Goal: Obtain resource: Download file/media

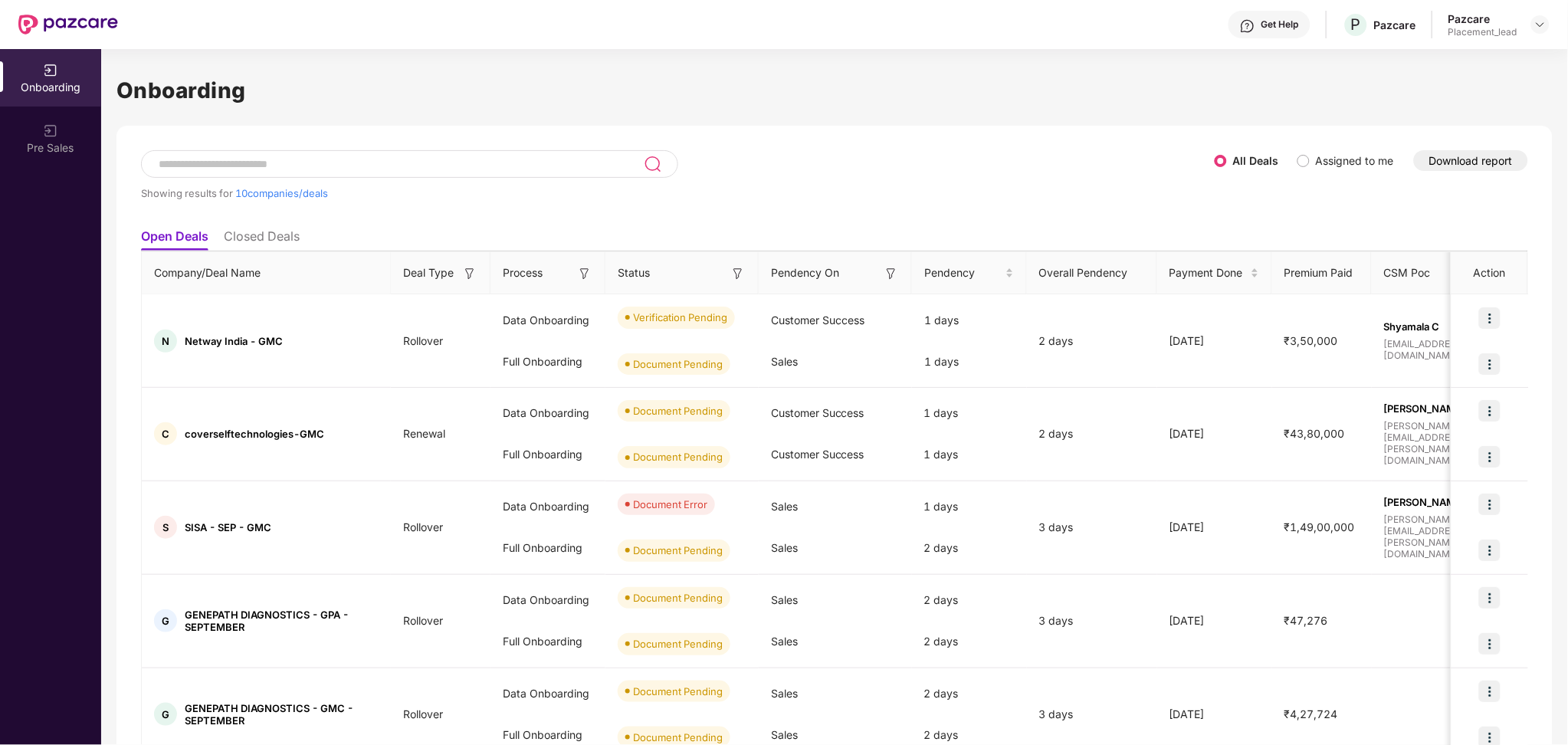
click at [1443, 156] on button "Download report" at bounding box center [1471, 160] width 114 height 21
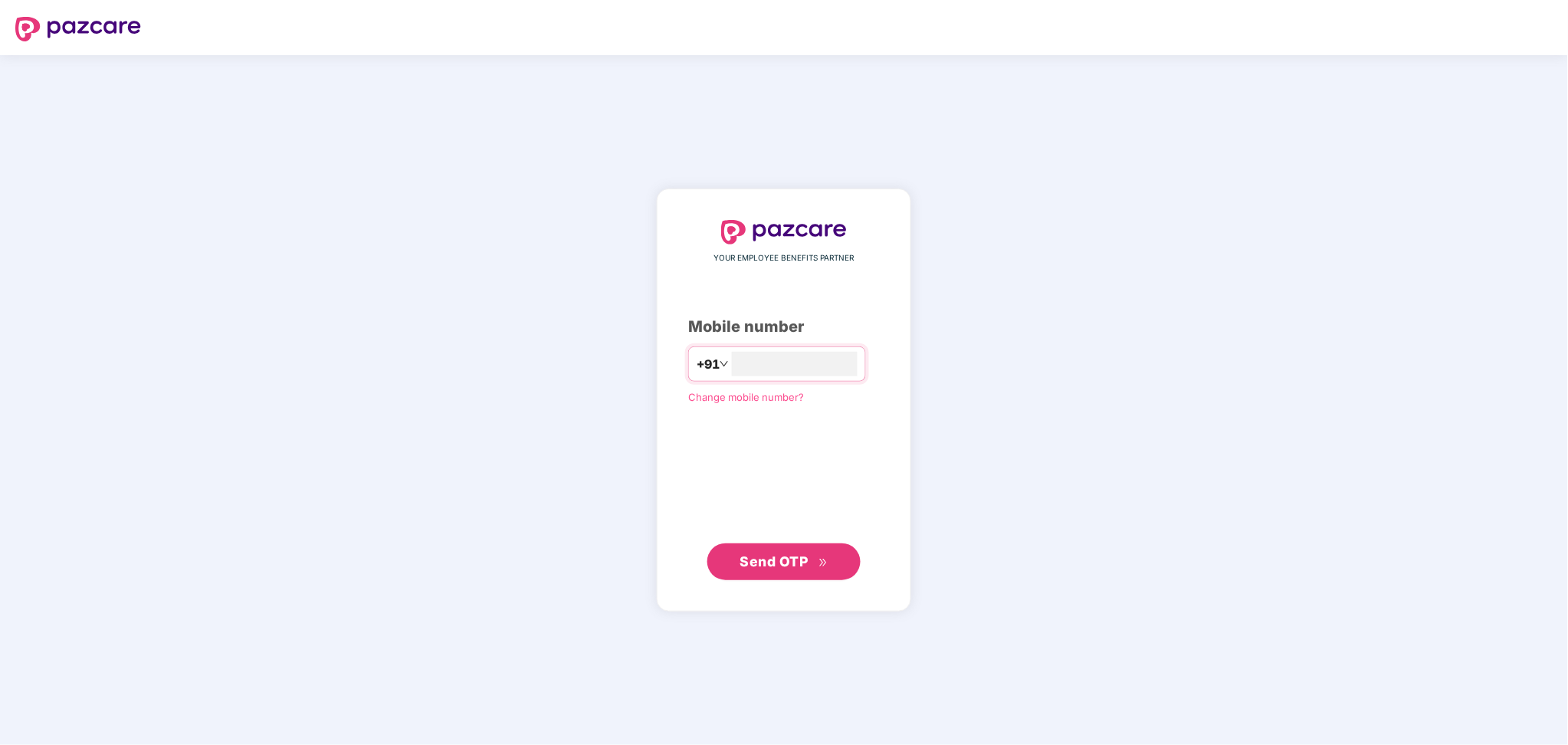
type input "**********"
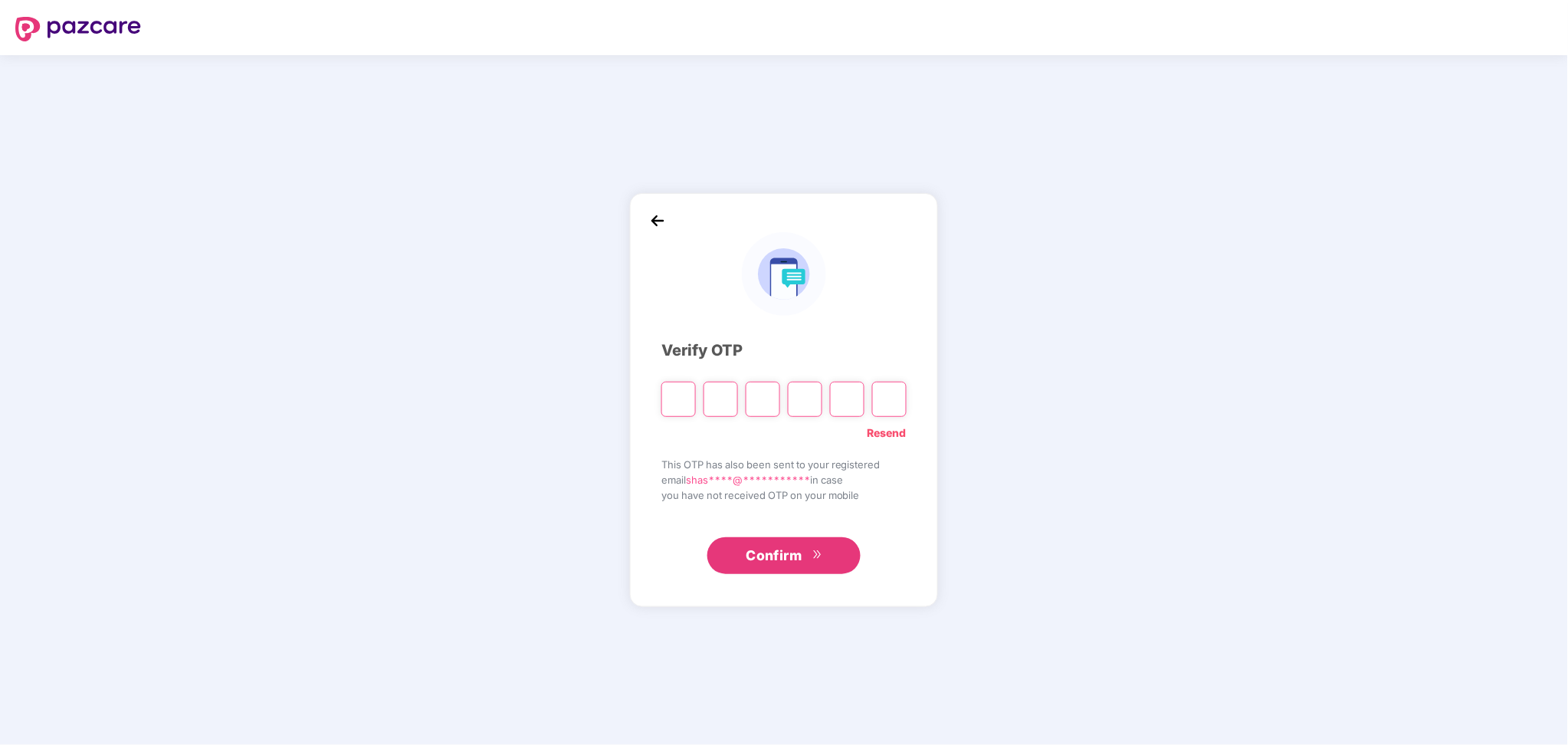
paste input "*"
type input "*"
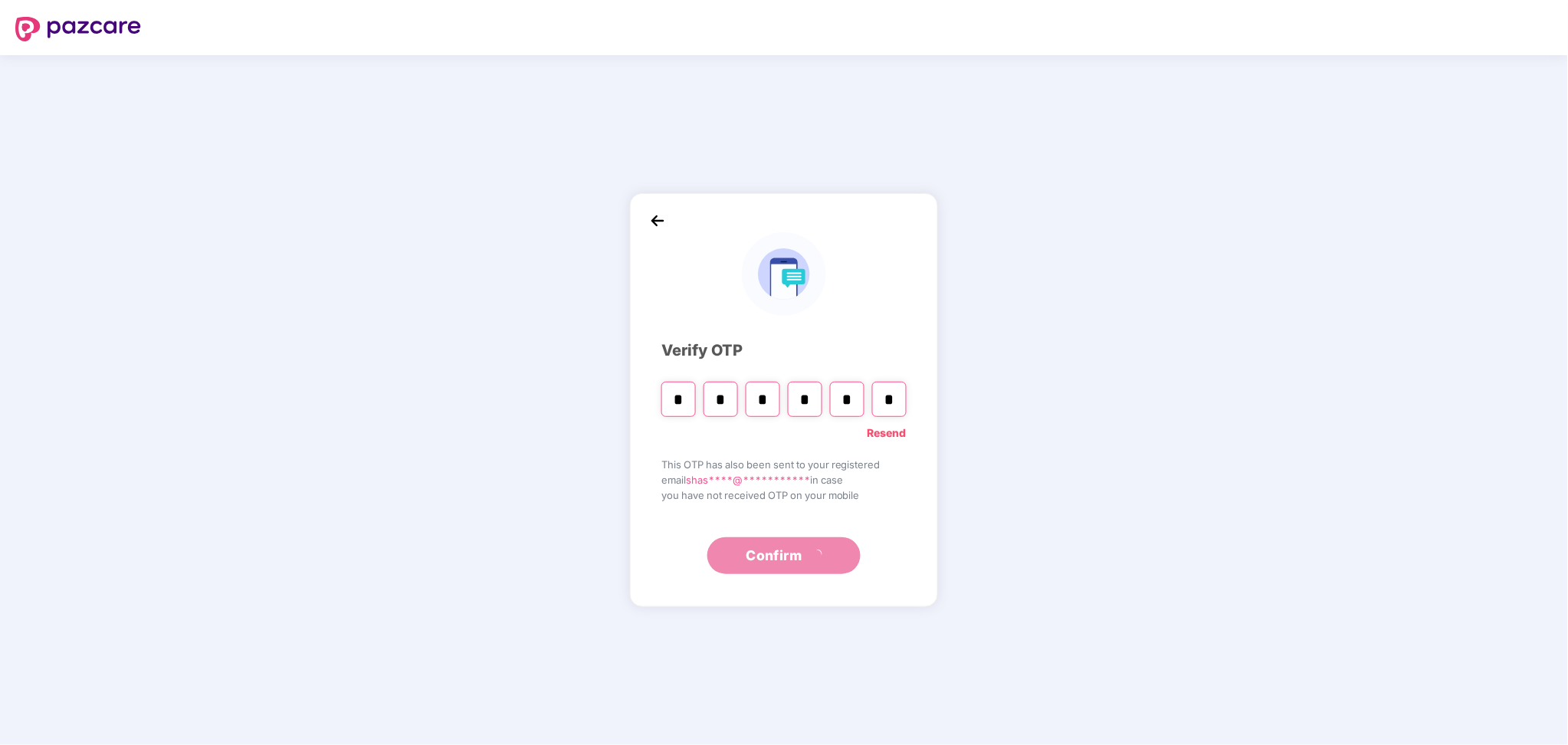
type input "*"
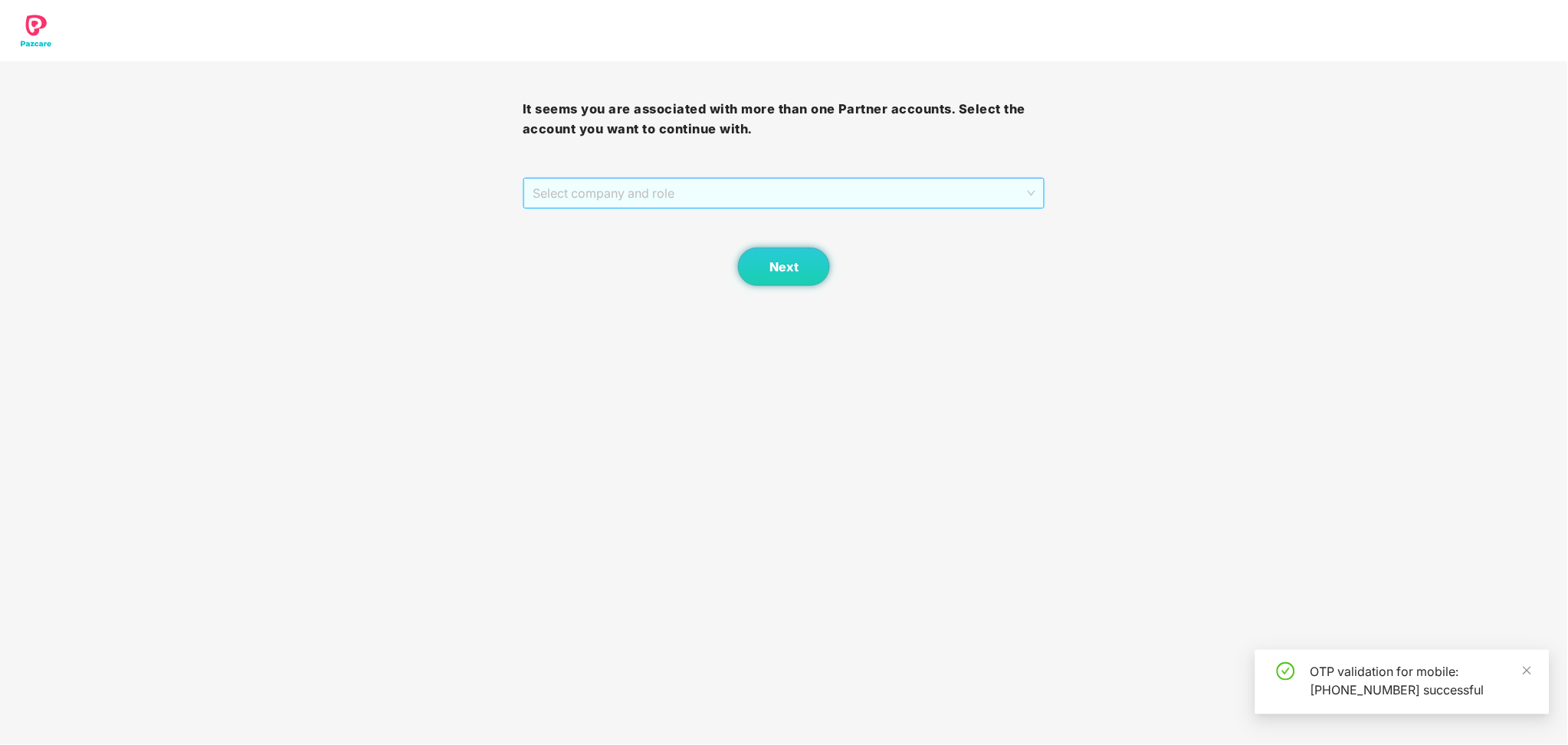
click at [741, 196] on span "Select company and role" at bounding box center [784, 193] width 503 height 29
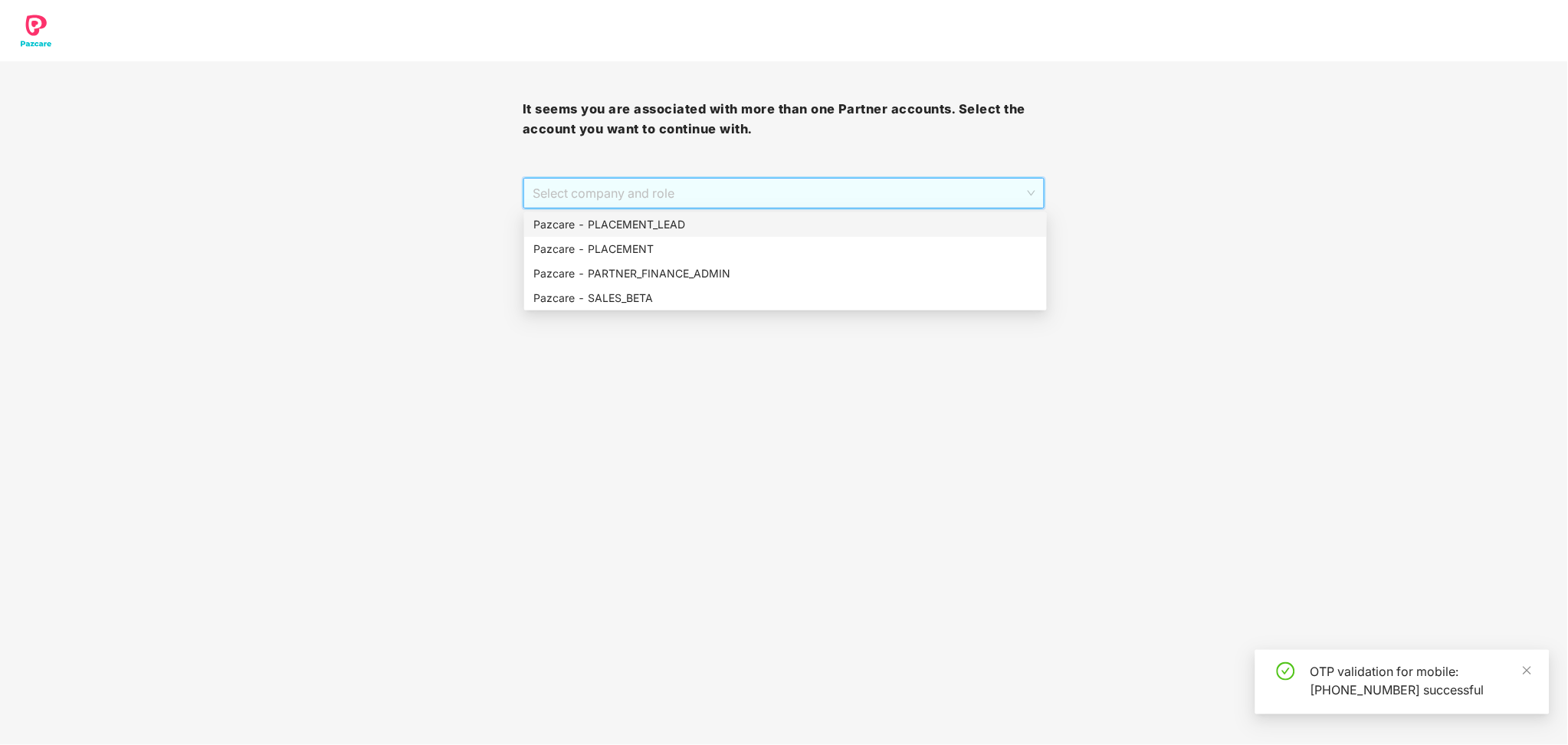
click at [671, 231] on div "Pazcare - PLACEMENT_LEAD" at bounding box center [785, 224] width 505 height 17
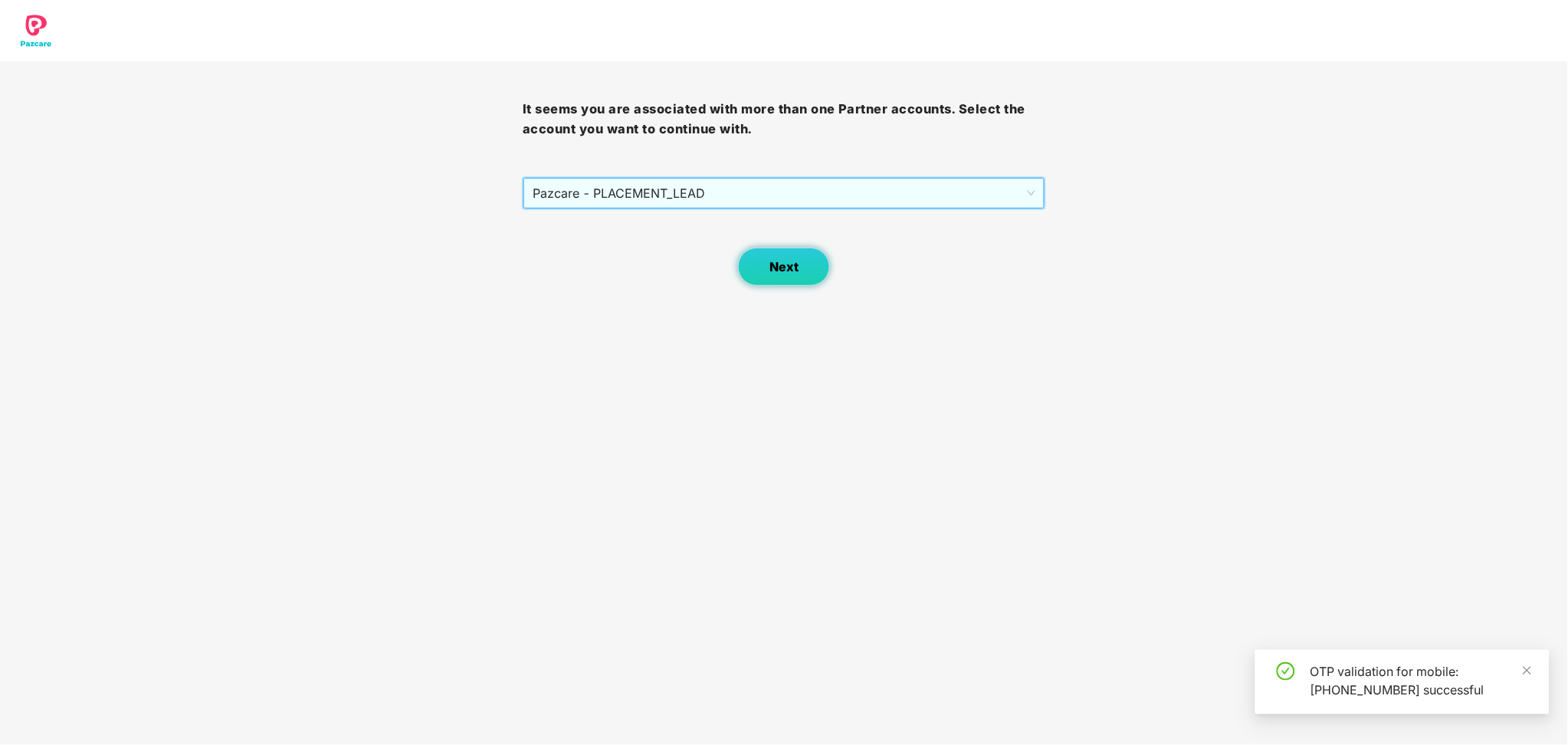
click at [783, 274] on span "Next" at bounding box center [784, 267] width 29 height 15
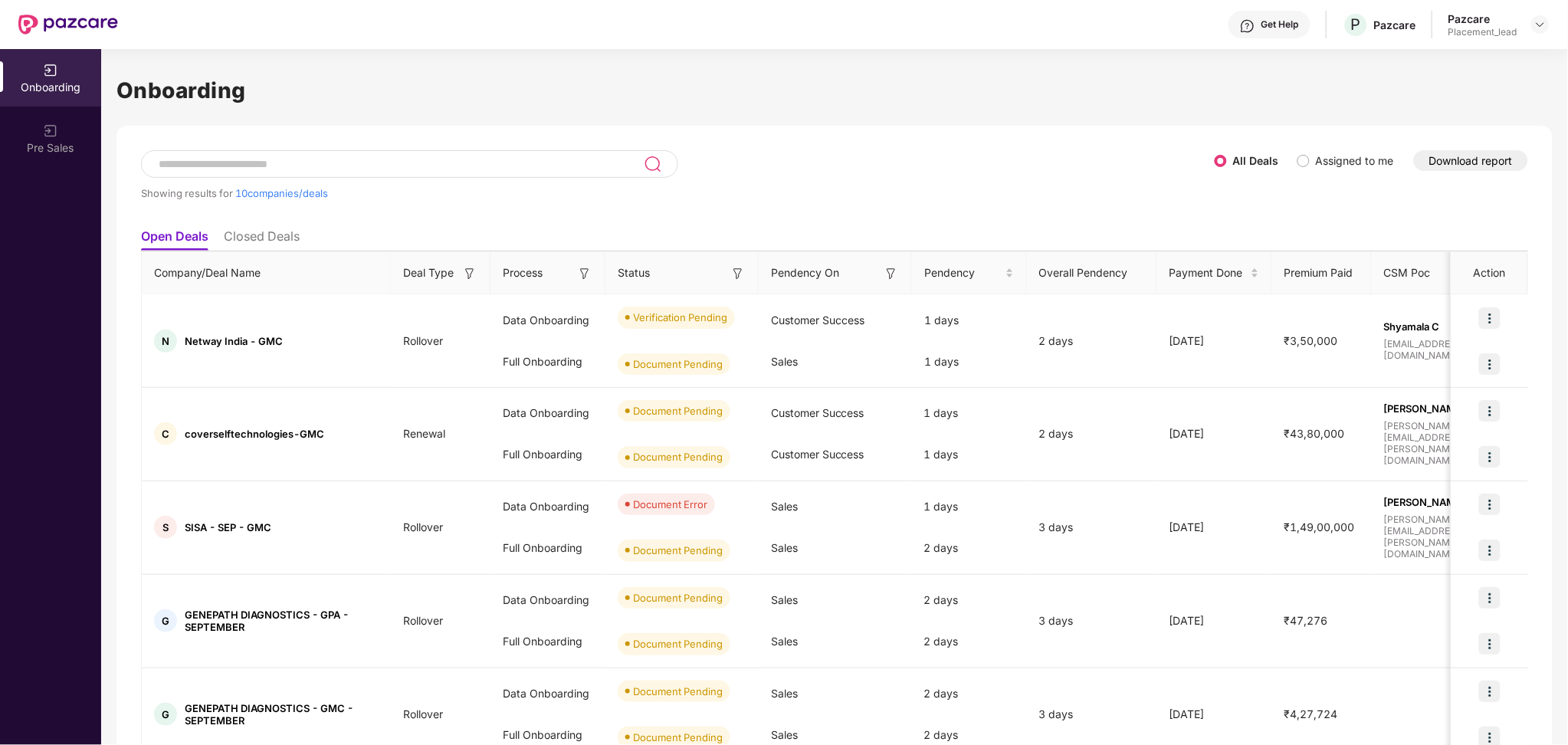
click at [1465, 151] on button "Download report" at bounding box center [1471, 160] width 114 height 21
